Goal: Task Accomplishment & Management: Use online tool/utility

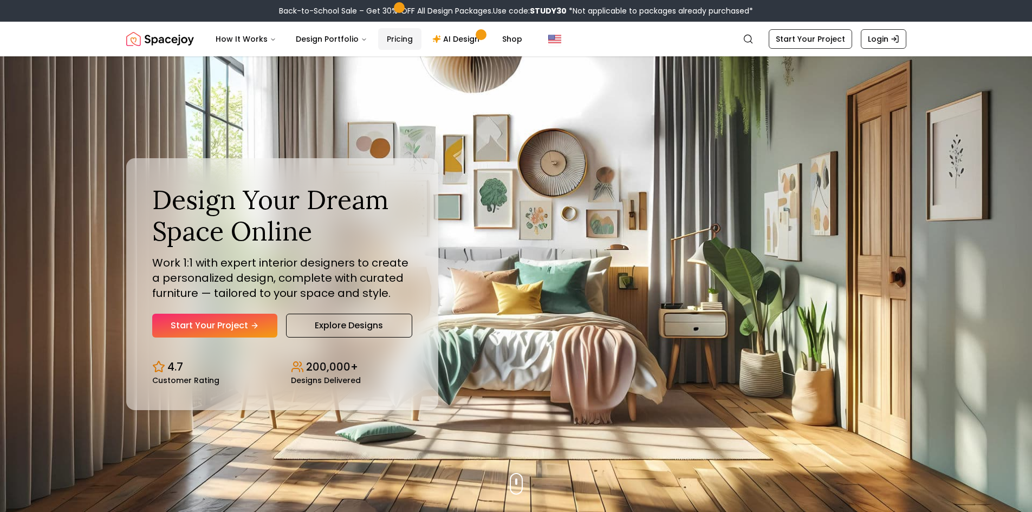
click at [394, 36] on link "Pricing" at bounding box center [399, 39] width 43 height 22
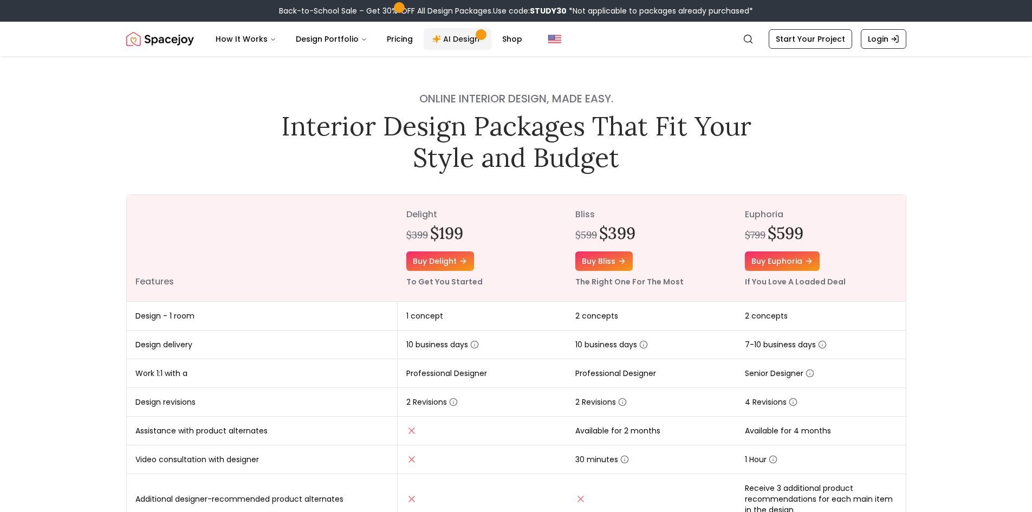
click at [439, 37] on link "AI Design" at bounding box center [458, 39] width 68 height 22
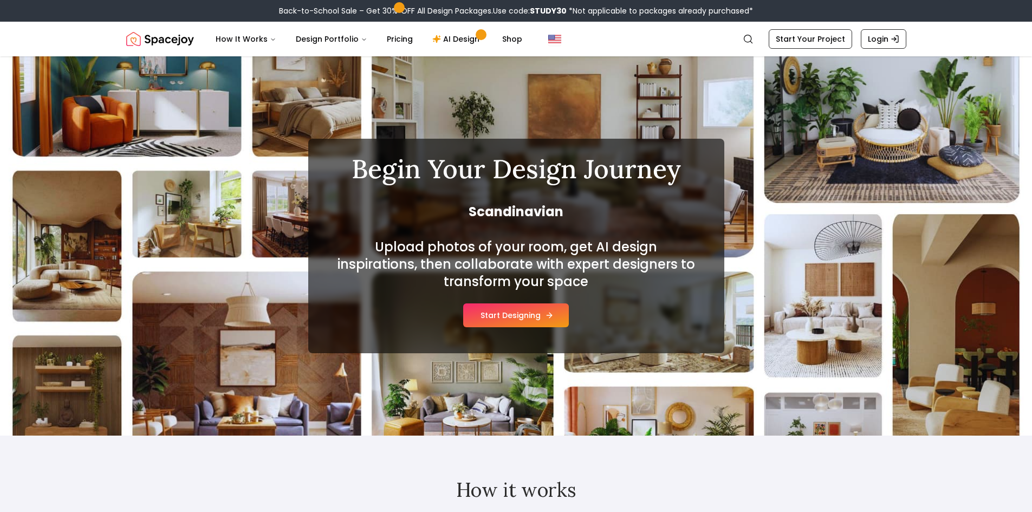
click at [504, 314] on button "Start Designing" at bounding box center [516, 315] width 106 height 24
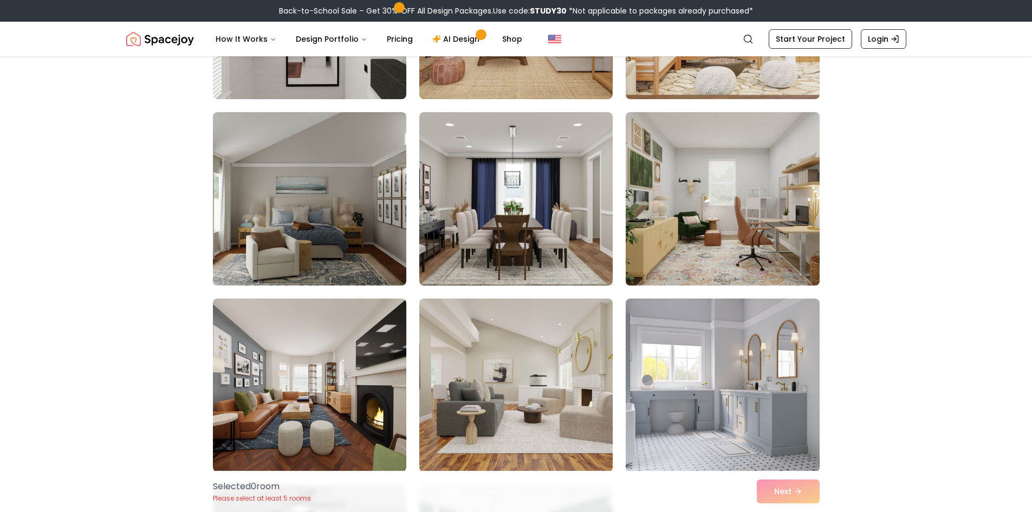
scroll to position [867, 0]
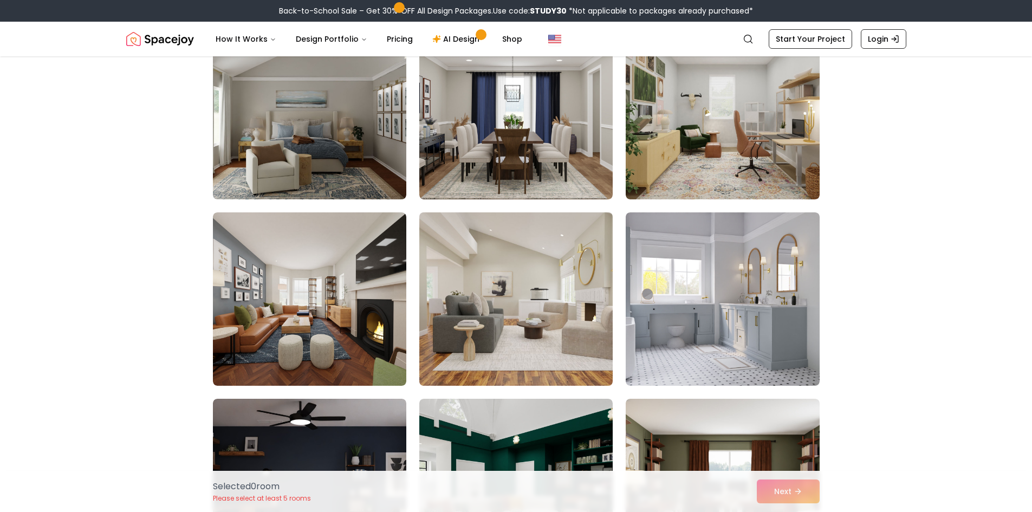
click at [547, 303] on img at bounding box center [516, 299] width 203 height 182
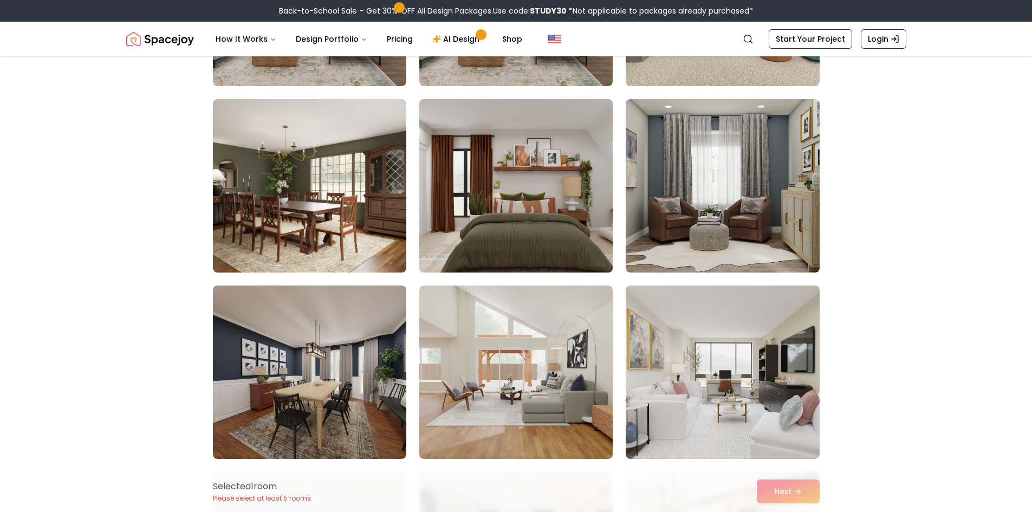
scroll to position [2493, 0]
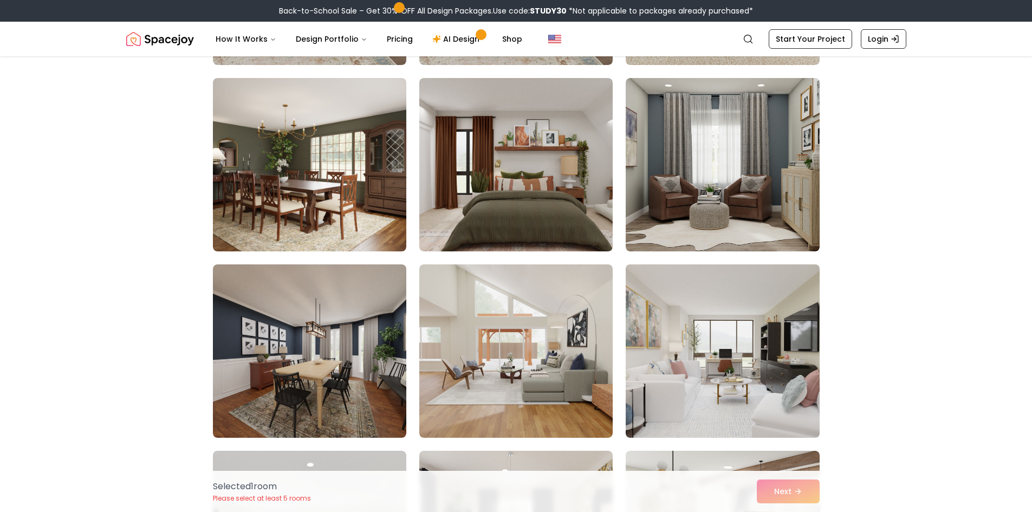
click at [715, 371] on img at bounding box center [722, 351] width 203 height 182
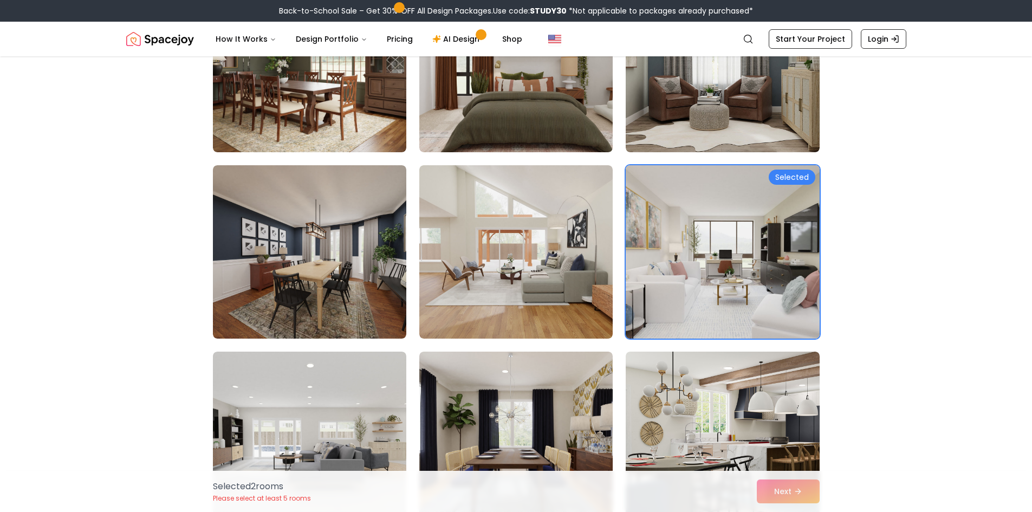
scroll to position [2764, 0]
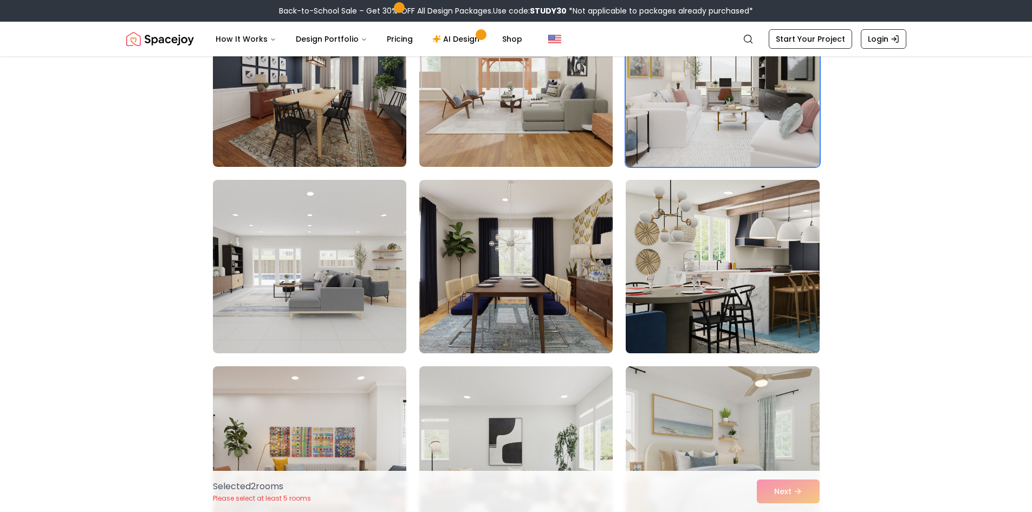
click at [756, 301] on img at bounding box center [722, 267] width 203 height 182
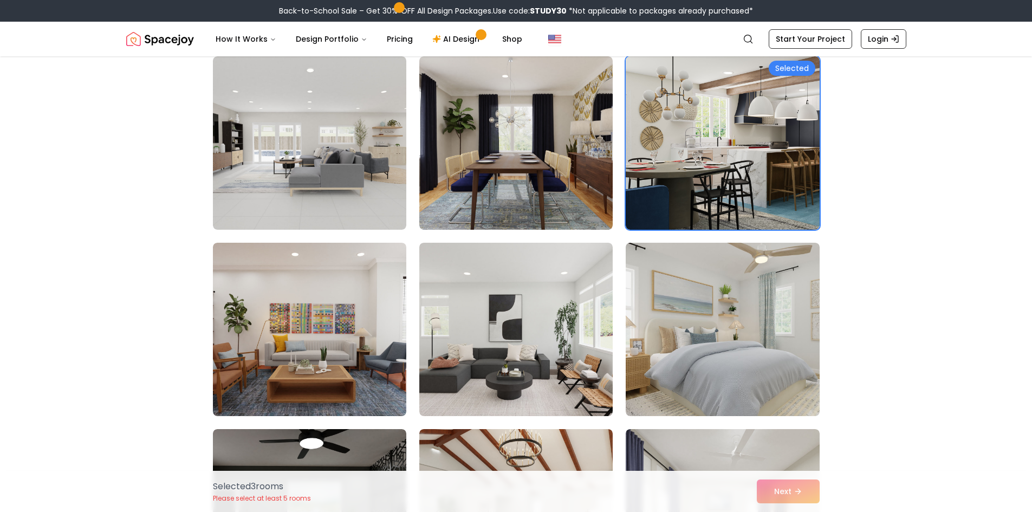
scroll to position [3035, 0]
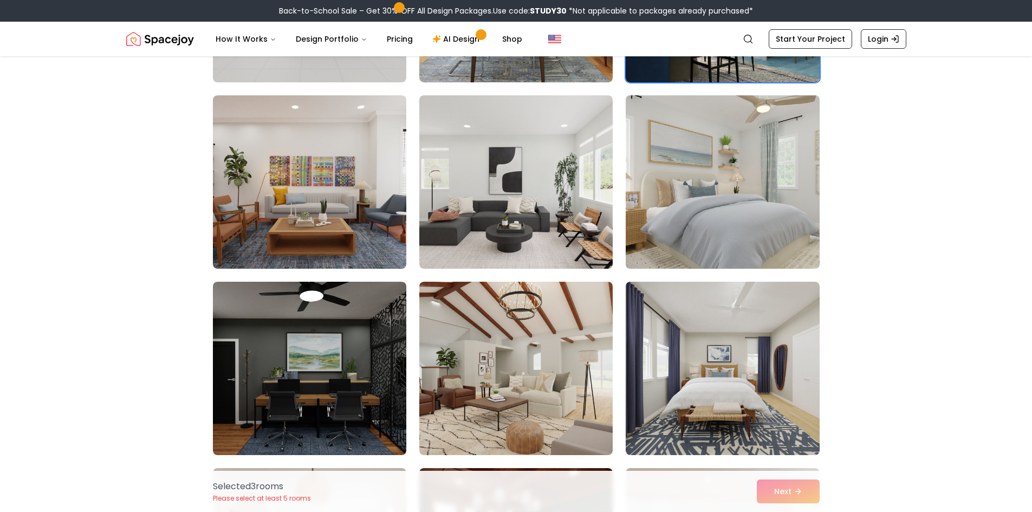
click at [801, 198] on img at bounding box center [722, 182] width 203 height 182
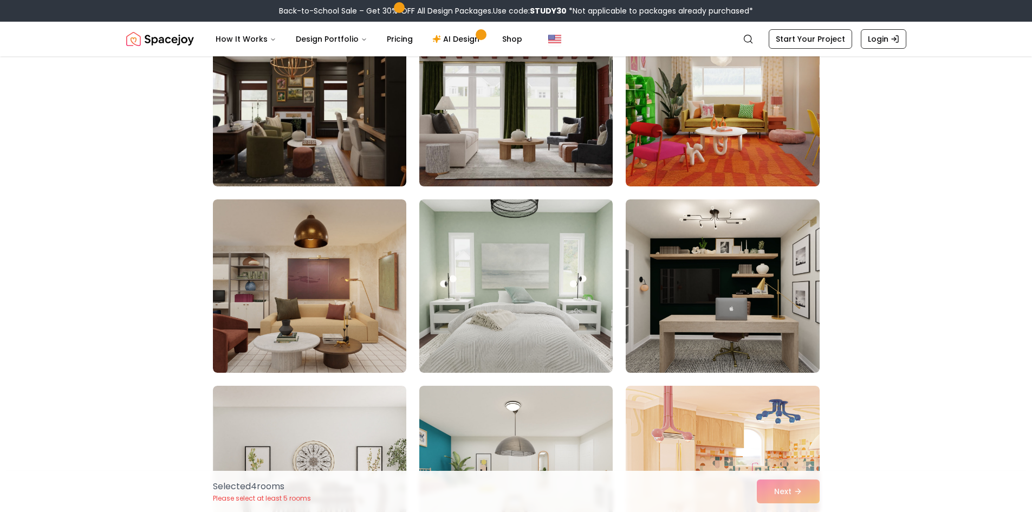
scroll to position [0, 0]
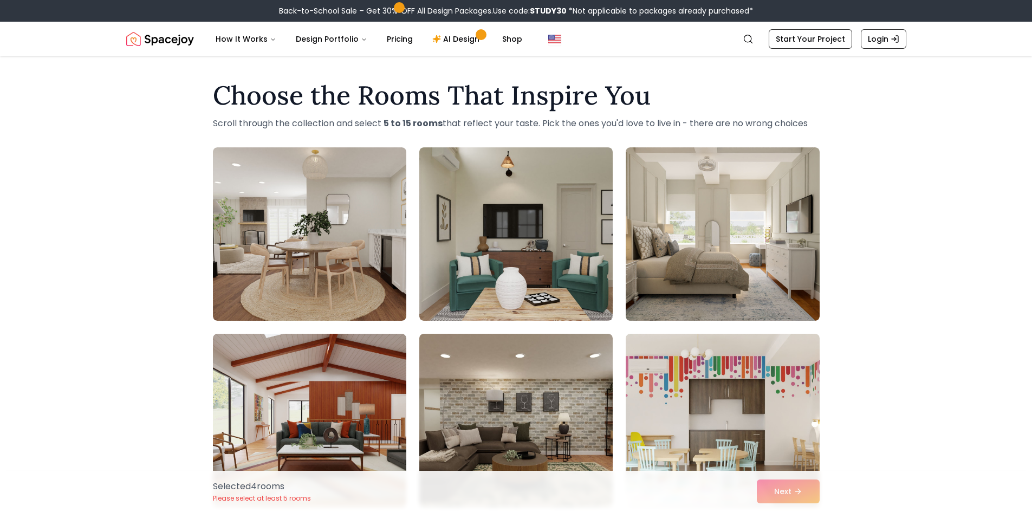
click at [763, 490] on div "Selected 4 room s Please select at least 5 rooms Next" at bounding box center [516, 491] width 624 height 41
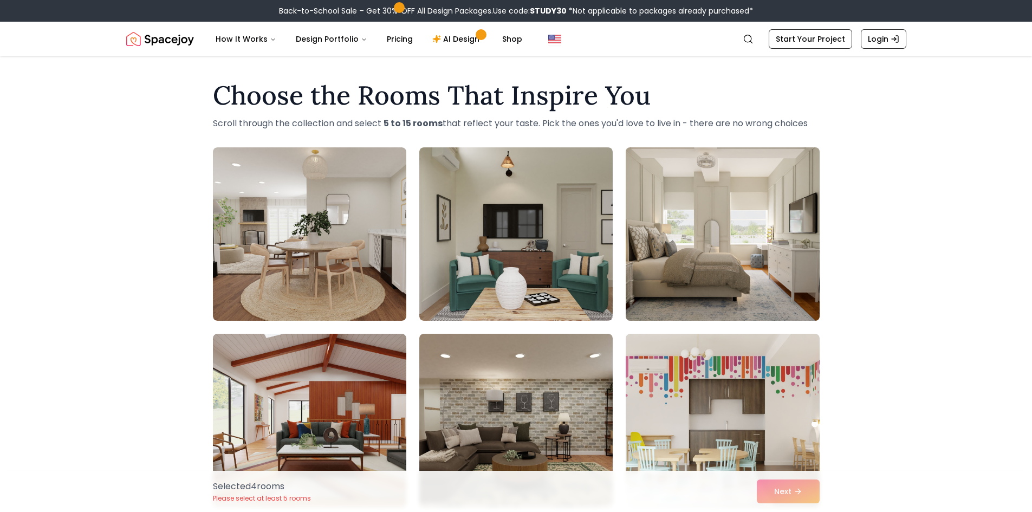
click at [693, 254] on img at bounding box center [722, 234] width 203 height 182
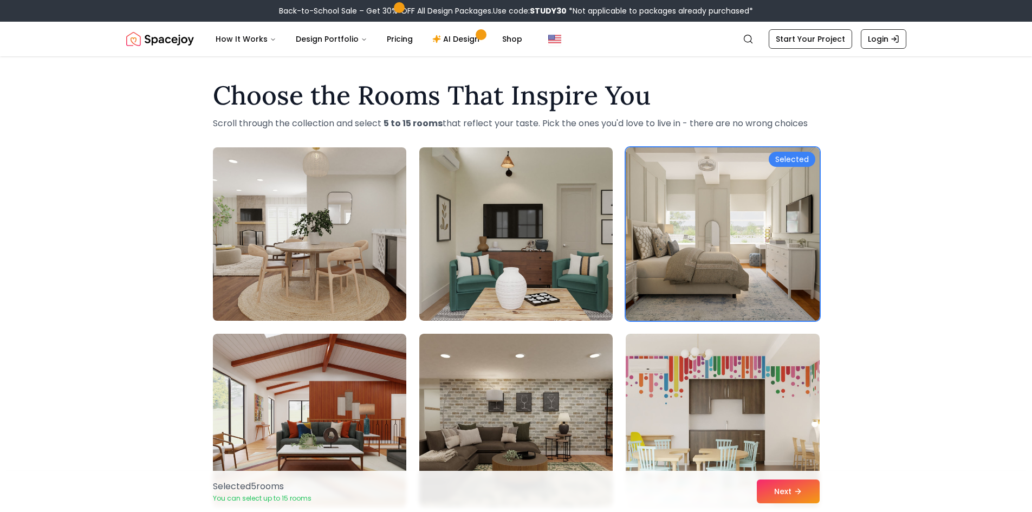
click at [293, 217] on img at bounding box center [309, 234] width 203 height 182
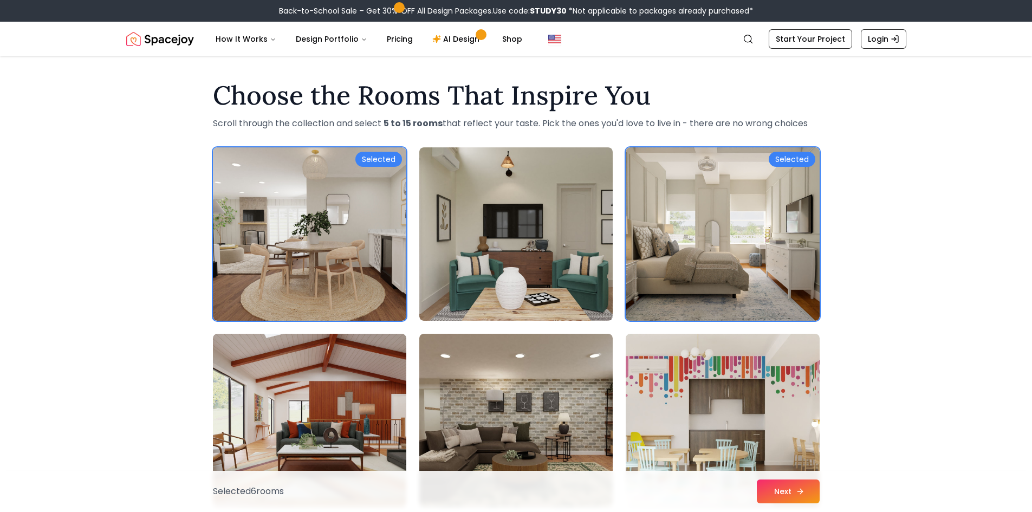
click at [791, 490] on button "Next" at bounding box center [788, 492] width 63 height 24
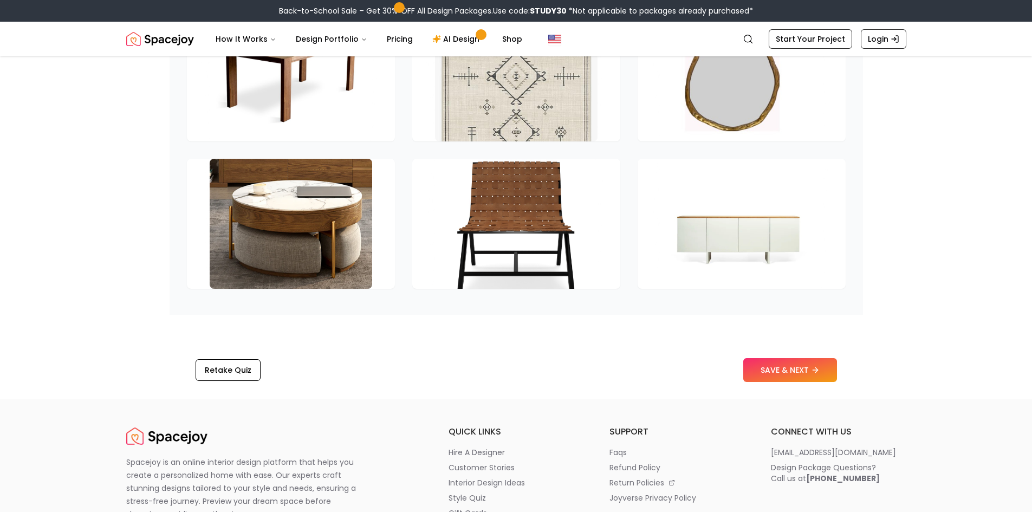
scroll to position [1680, 0]
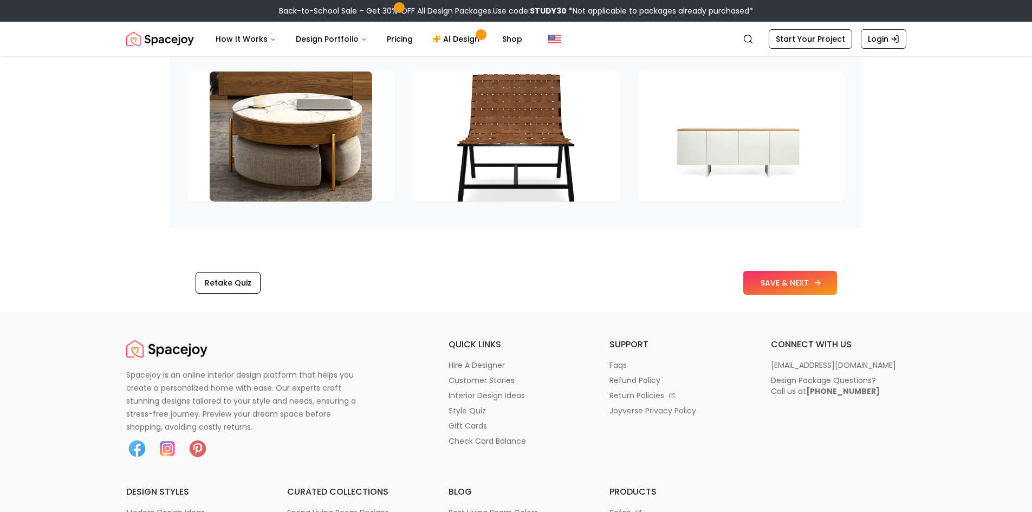
click at [790, 295] on button "SAVE & NEXT" at bounding box center [790, 283] width 94 height 24
